Goal: Navigation & Orientation: Find specific page/section

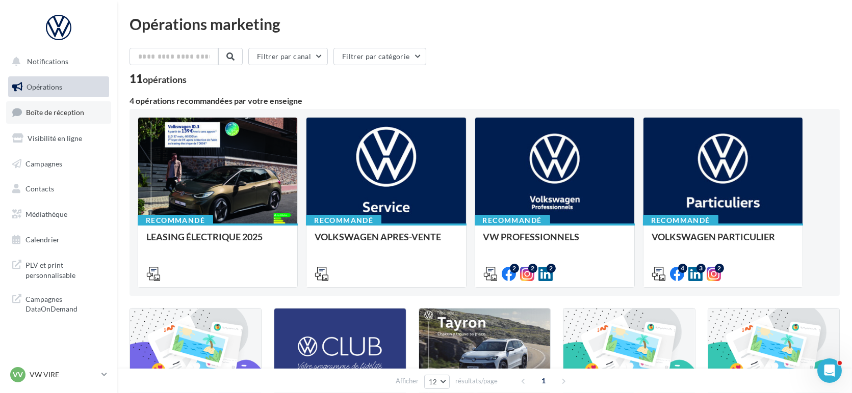
click at [75, 115] on span "Boîte de réception" at bounding box center [55, 112] width 58 height 9
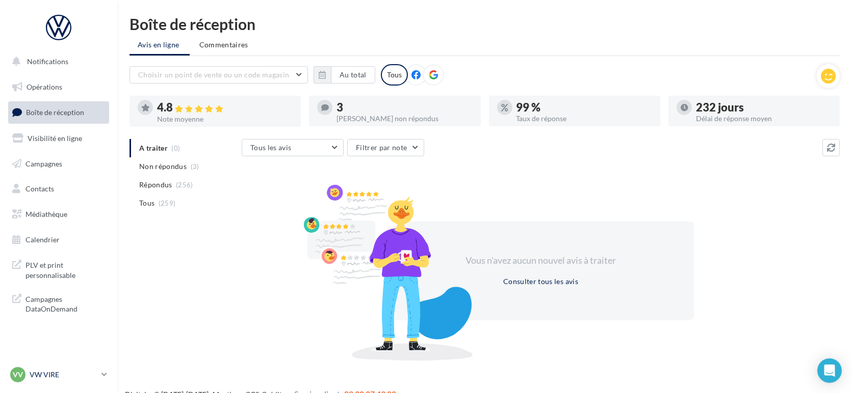
click at [45, 374] on p "VW VIRE" at bounding box center [64, 375] width 68 height 10
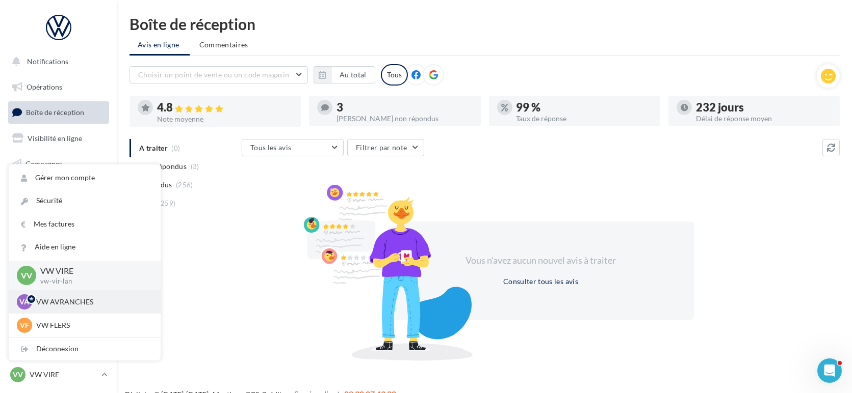
click at [69, 303] on p "VW AVRANCHES" at bounding box center [92, 302] width 112 height 10
